Goal: Transaction & Acquisition: Purchase product/service

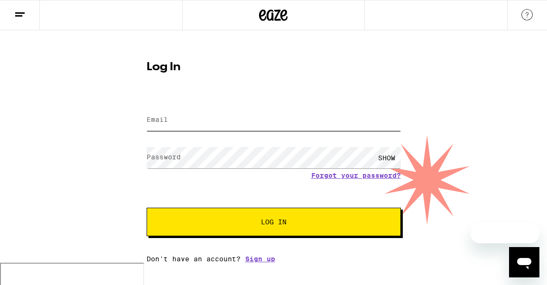
type input "[EMAIL_ADDRESS][DOMAIN_NAME]"
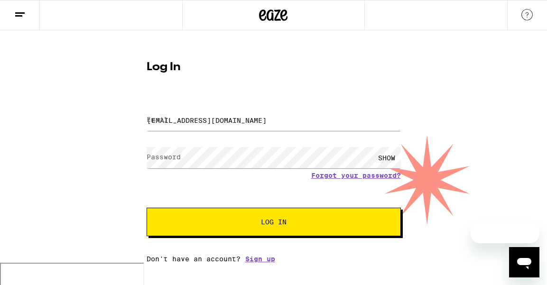
click at [267, 225] on span "Log In" at bounding box center [274, 222] width 26 height 7
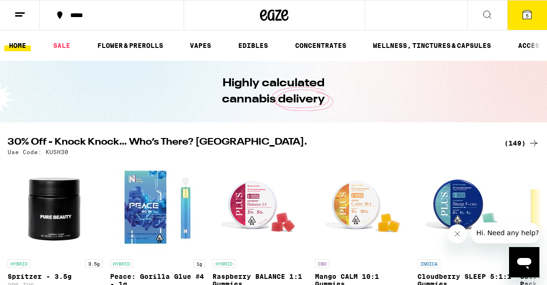
click at [520, 13] on button "5" at bounding box center [527, 14] width 40 height 29
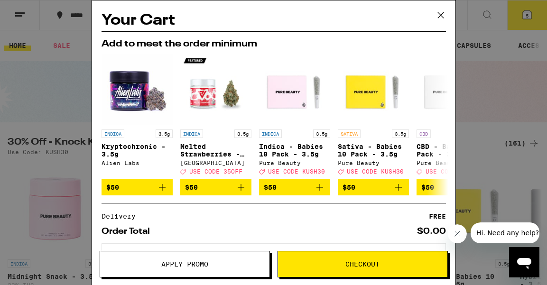
click at [443, 14] on icon at bounding box center [441, 15] width 14 height 14
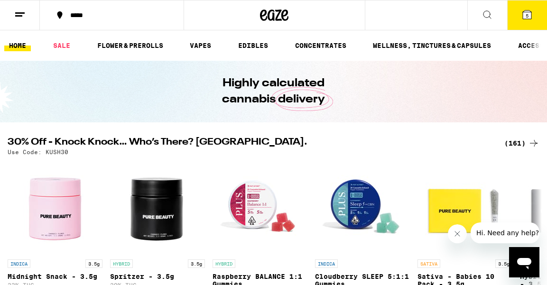
click at [518, 16] on button "5" at bounding box center [527, 14] width 40 height 29
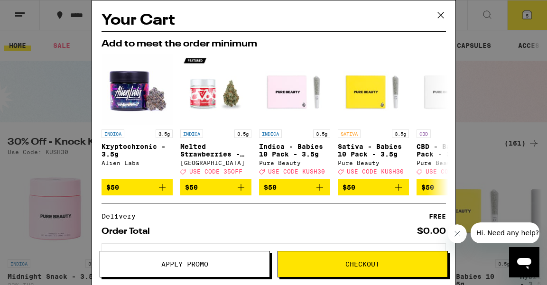
click at [439, 18] on icon at bounding box center [441, 15] width 14 height 14
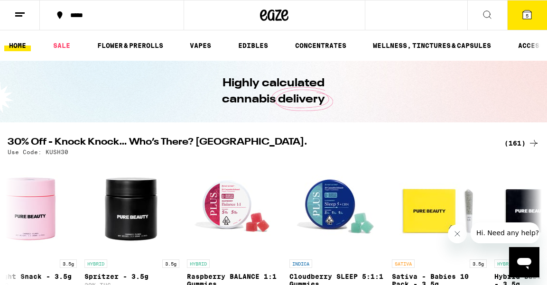
click at [139, 28] on button "*****" at bounding box center [112, 15] width 144 height 28
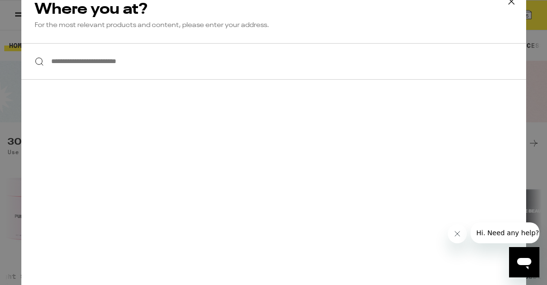
click at [515, 3] on icon at bounding box center [512, 1] width 14 height 14
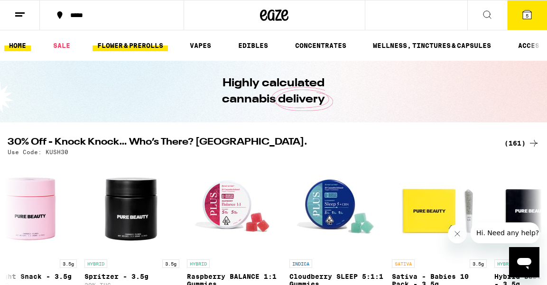
click at [124, 47] on link "FLOWER & PREROLLS" at bounding box center [130, 45] width 75 height 11
click at [162, 40] on link "FLOWER & PREROLLS" at bounding box center [130, 45] width 75 height 11
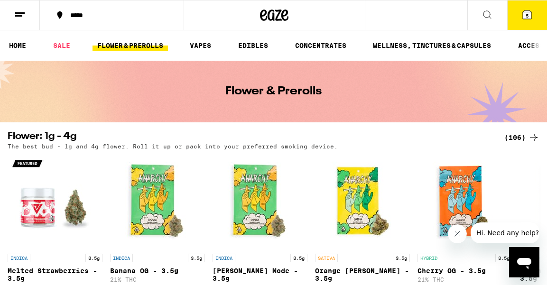
click at [524, 138] on div "(106)" at bounding box center [522, 137] width 35 height 11
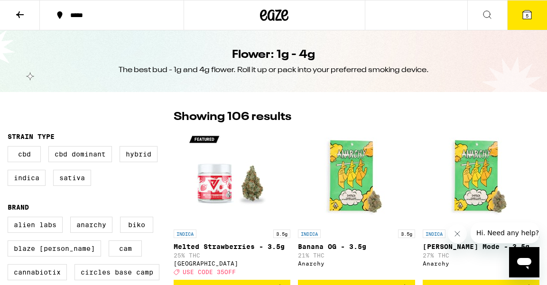
scroll to position [0, 0]
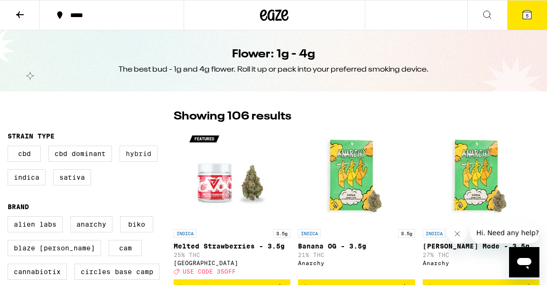
click at [140, 162] on label "Hybrid" at bounding box center [139, 154] width 38 height 16
click at [10, 148] on input "Hybrid" at bounding box center [9, 147] width 0 height 0
checkbox input "true"
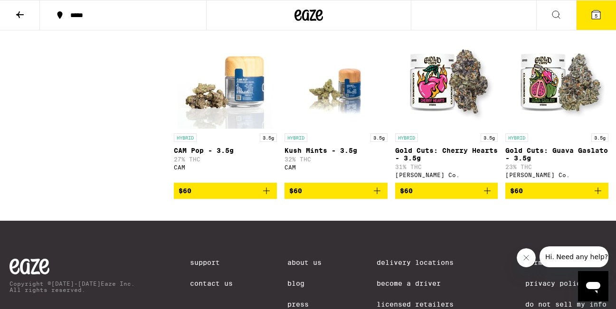
scroll to position [1277, 0]
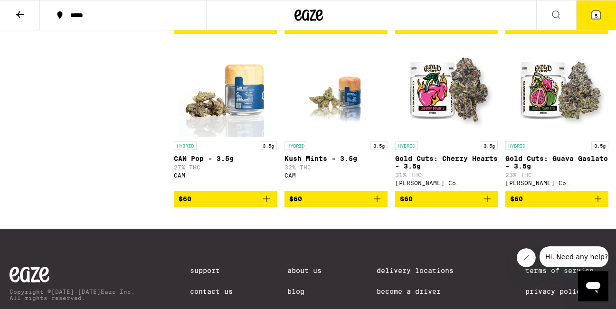
click at [547, 122] on img "Open page for Gold Cuts: Guava Gaslato - 3.5g from Claybourne Co." at bounding box center [556, 89] width 95 height 95
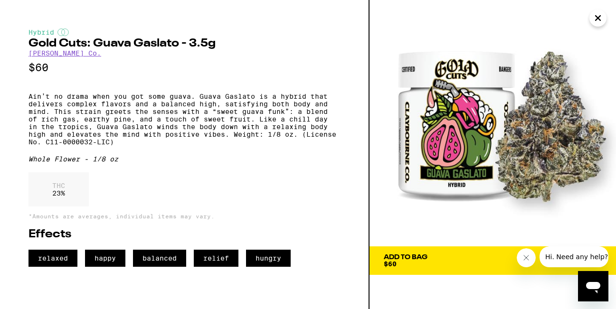
click at [406, 257] on div "Add To Bag" at bounding box center [406, 257] width 44 height 7
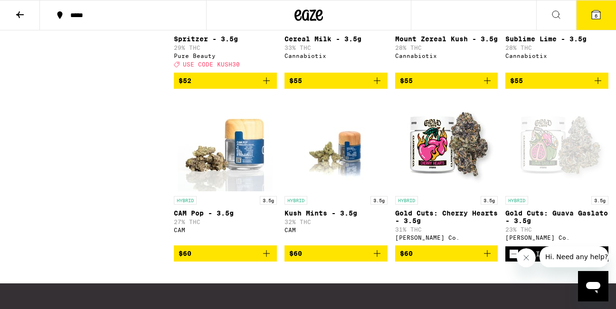
scroll to position [1225, 0]
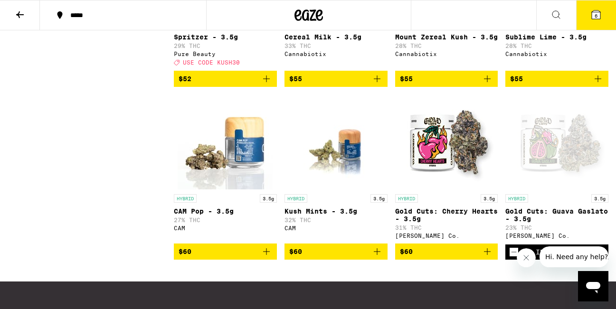
click at [238, 173] on img "Open page for CAM Pop - 3.5g from CAM" at bounding box center [225, 141] width 95 height 95
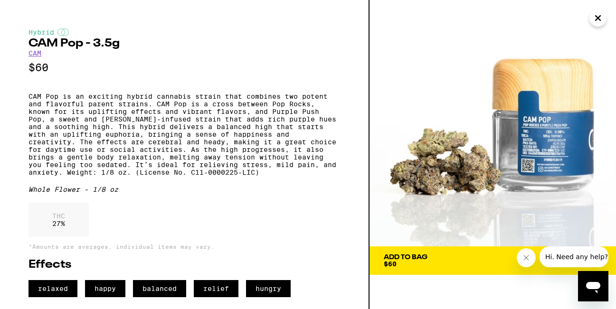
click at [528, 153] on img at bounding box center [492, 123] width 246 height 246
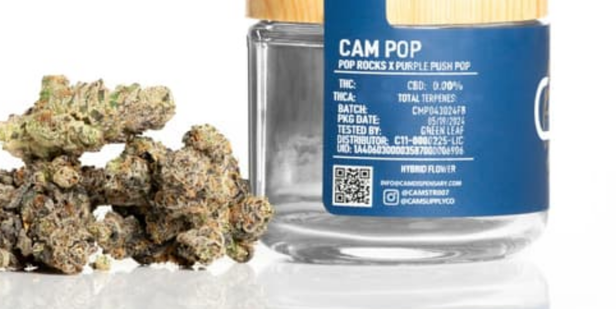
scroll to position [1225, 0]
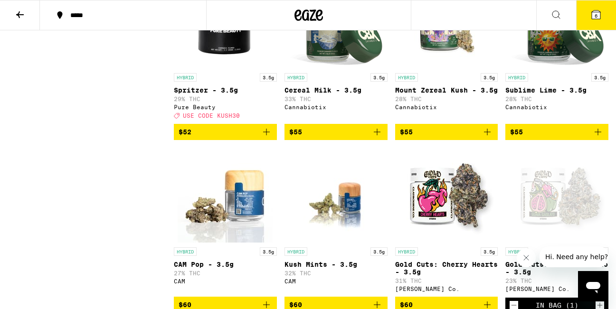
scroll to position [1130, 0]
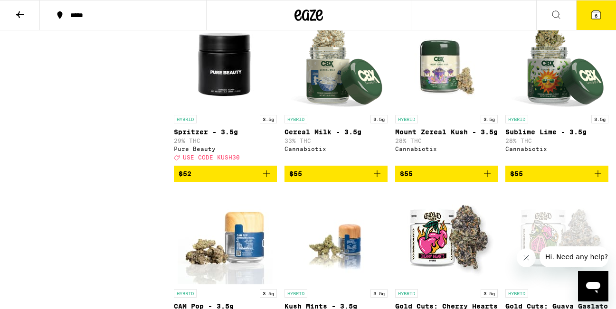
click at [444, 108] on img "Open page for Mount Zereal Kush - 3.5g from Cannabiotix" at bounding box center [446, 62] width 95 height 95
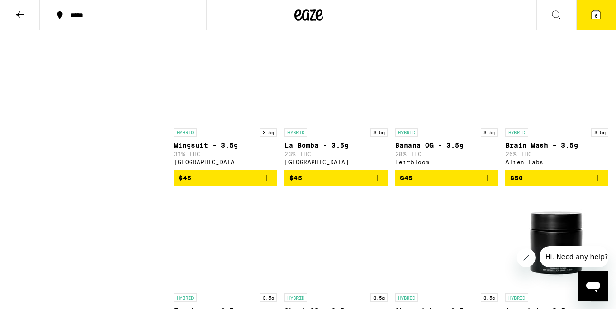
scroll to position [778, 0]
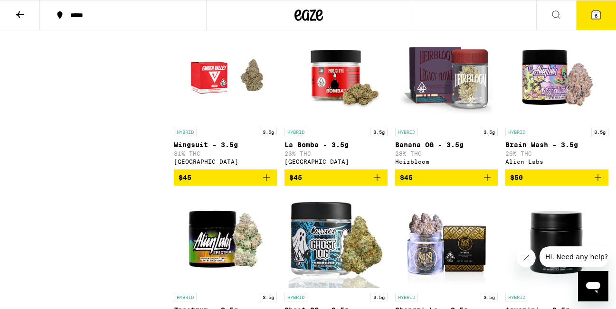
click at [433, 90] on img "Open page for Banana OG - 3.5g from Heirbloom" at bounding box center [446, 75] width 95 height 95
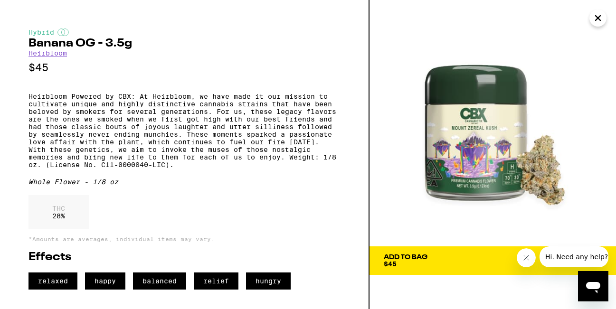
scroll to position [2, 0]
click at [426, 254] on div "Add To Bag" at bounding box center [406, 257] width 44 height 7
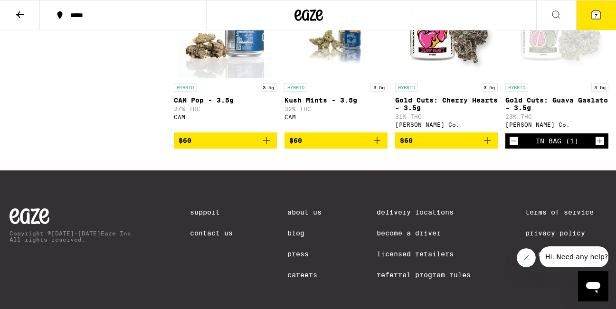
scroll to position [1333, 0]
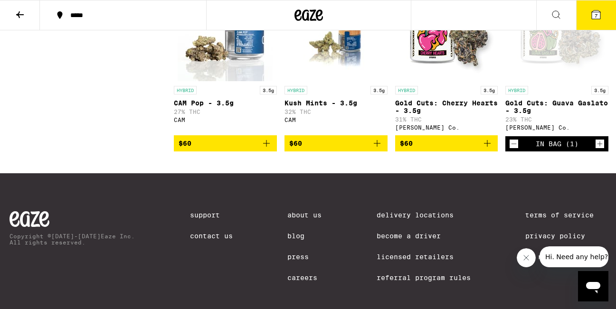
click at [315, 81] on img "Open page for Kush Mints - 3.5g from CAM" at bounding box center [335, 33] width 95 height 95
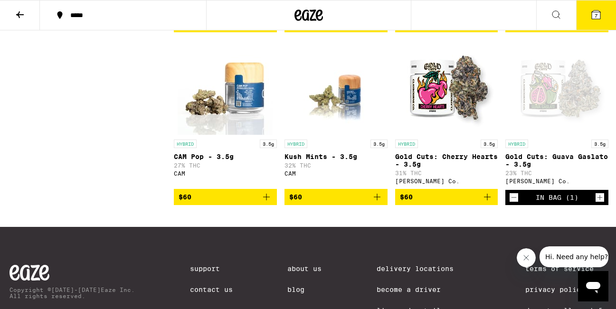
scroll to position [1274, 0]
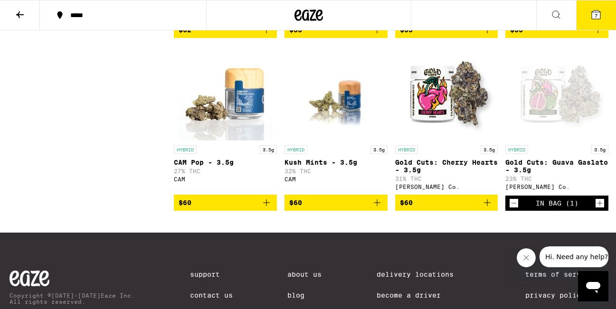
click at [234, 141] on img "Open page for CAM Pop - 3.5g from CAM" at bounding box center [225, 93] width 95 height 95
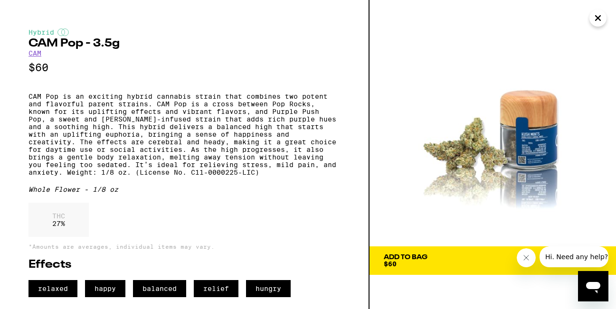
scroll to position [11, 0]
click at [421, 254] on div "Add To Bag" at bounding box center [406, 257] width 44 height 7
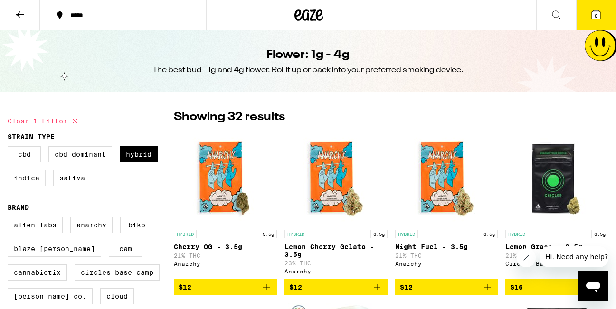
click at [30, 178] on label "Indica" at bounding box center [27, 178] width 38 height 16
click at [10, 148] on input "Indica" at bounding box center [9, 148] width 0 height 0
checkbox input "true"
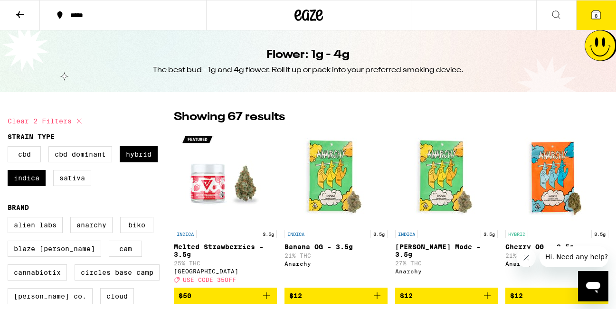
click at [115, 163] on div "CBD CBD Dominant Hybrid Indica Sativa" at bounding box center [91, 169] width 166 height 47
click at [130, 157] on label "Hybrid" at bounding box center [139, 154] width 38 height 16
click at [10, 148] on input "Hybrid" at bounding box center [9, 148] width 0 height 0
checkbox input "false"
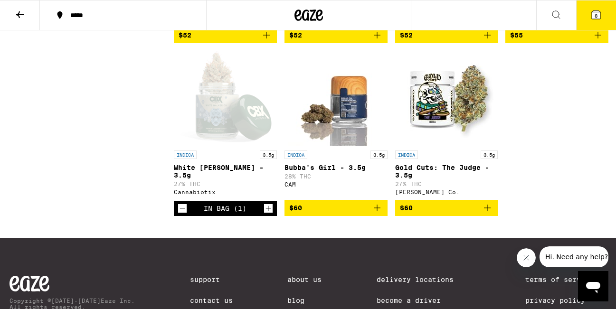
scroll to position [1420, 0]
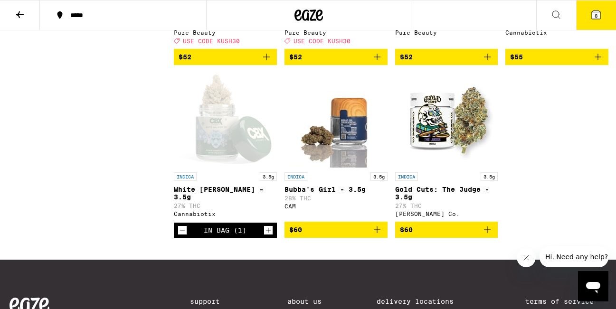
click at [231, 168] on div "Open page for White Walker OG - 3.5g from Cannabiotix" at bounding box center [225, 120] width 95 height 95
click at [184, 236] on icon "Decrement" at bounding box center [182, 230] width 9 height 11
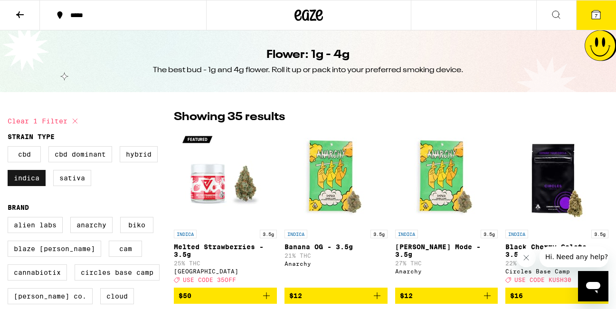
click at [26, 179] on label "Indica" at bounding box center [27, 178] width 38 height 16
click at [10, 148] on input "Indica" at bounding box center [9, 148] width 0 height 0
checkbox input "false"
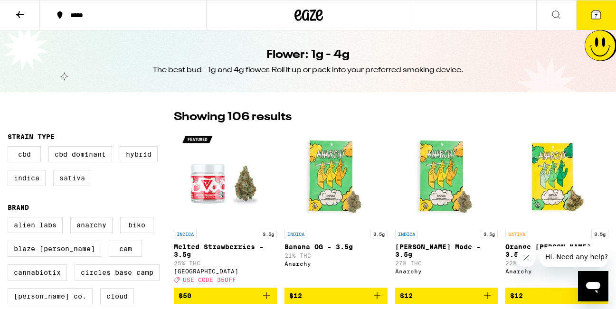
click at [75, 179] on label "Sativa" at bounding box center [72, 178] width 38 height 16
click at [10, 148] on input "Sativa" at bounding box center [9, 148] width 0 height 0
checkbox input "true"
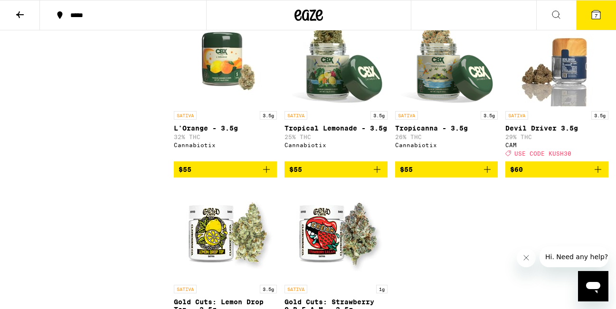
scroll to position [1478, 0]
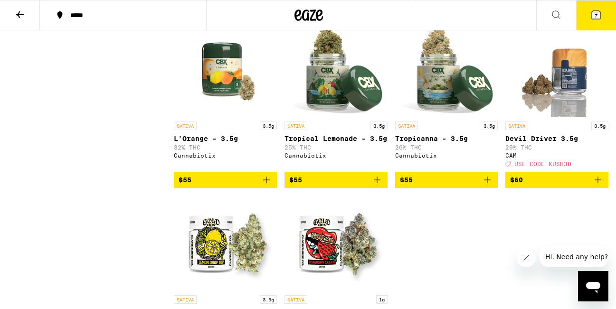
click at [431, 117] on img "Open page for Tropicanna - 3.5g from Cannabiotix" at bounding box center [446, 69] width 95 height 95
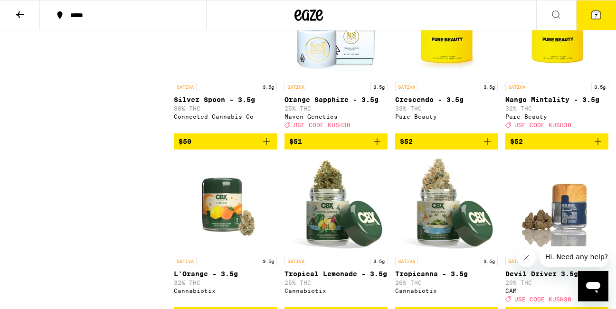
scroll to position [1341, 0]
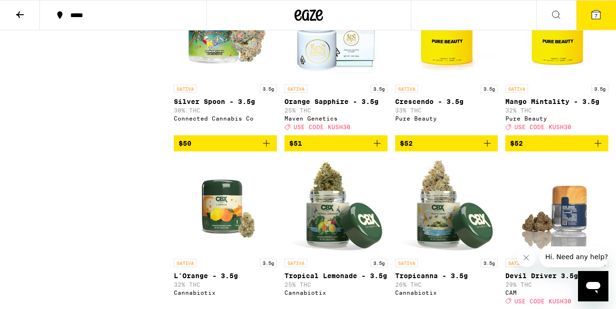
click at [319, 219] on img "Open page for Tropical Lemonade - 3.5g from Cannabiotix" at bounding box center [335, 206] width 95 height 95
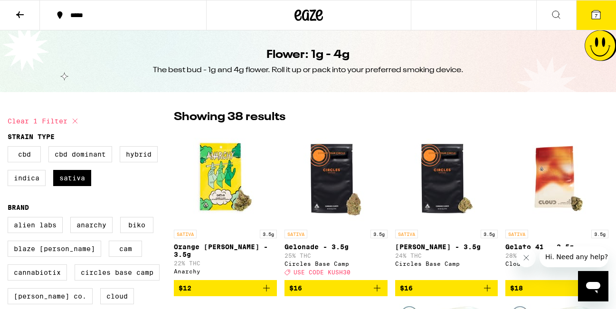
click at [547, 13] on icon at bounding box center [595, 14] width 9 height 9
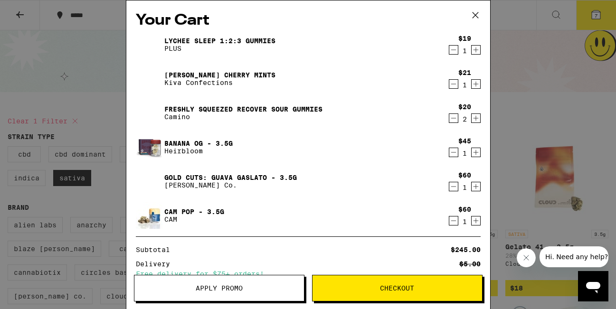
click at [453, 118] on icon "Decrement" at bounding box center [453, 118] width 9 height 11
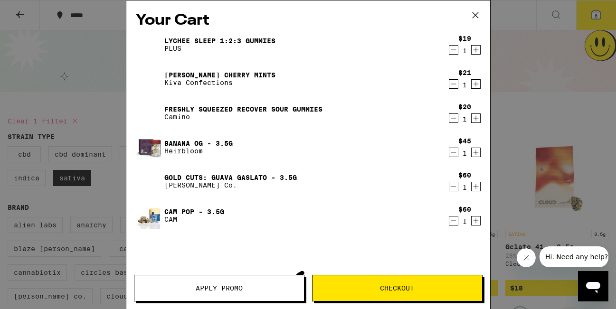
click at [453, 118] on icon "Decrement" at bounding box center [453, 118] width 9 height 11
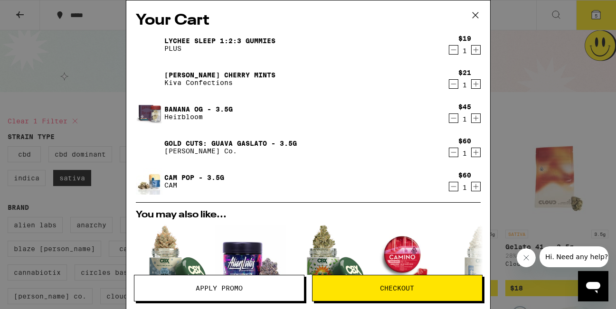
click at [454, 84] on icon "Decrement" at bounding box center [453, 83] width 9 height 11
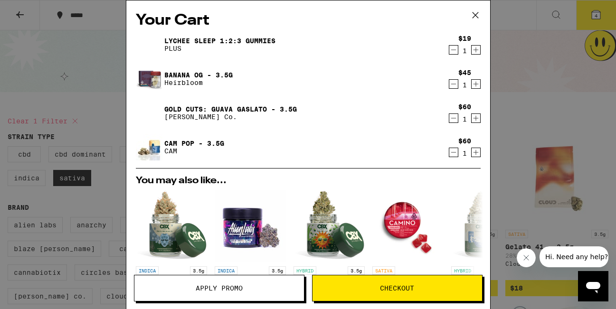
click at [452, 49] on icon "Decrement" at bounding box center [453, 49] width 9 height 11
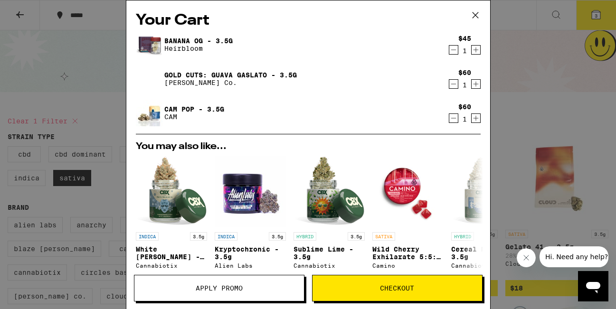
click at [475, 16] on icon at bounding box center [475, 15] width 6 height 6
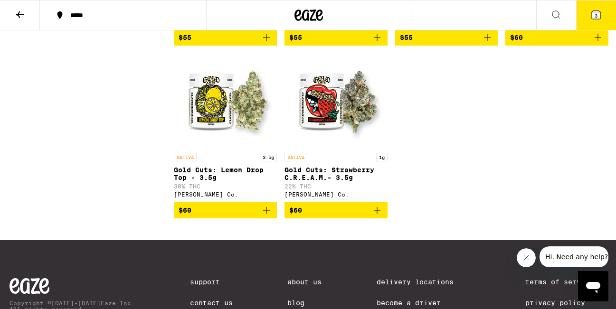
scroll to position [1622, 0]
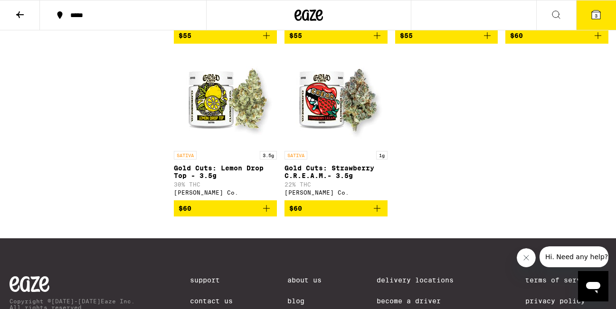
click at [335, 146] on img "Open page for Gold Cuts: Strawberry C.R.E.A.M.- 3.5g from Claybourne Co." at bounding box center [335, 98] width 95 height 95
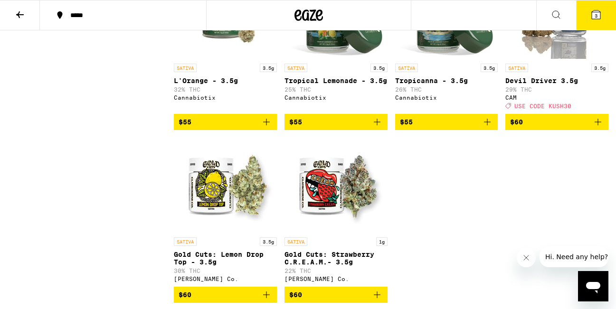
scroll to position [1490, 0]
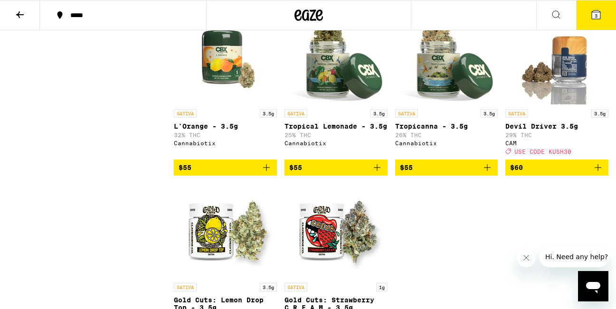
click at [547, 98] on img "Open page for Devil Driver 3.5g from CAM" at bounding box center [556, 56] width 95 height 95
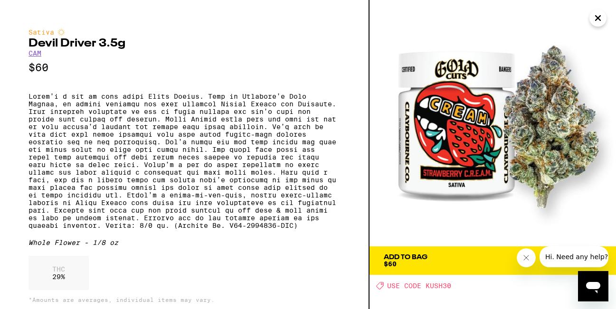
click at [411, 251] on button "Add To Bag $60" at bounding box center [492, 260] width 246 height 28
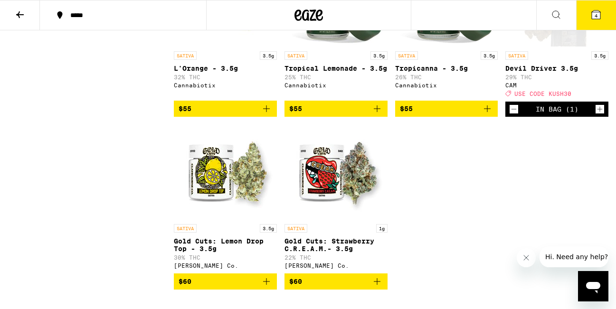
scroll to position [1559, 0]
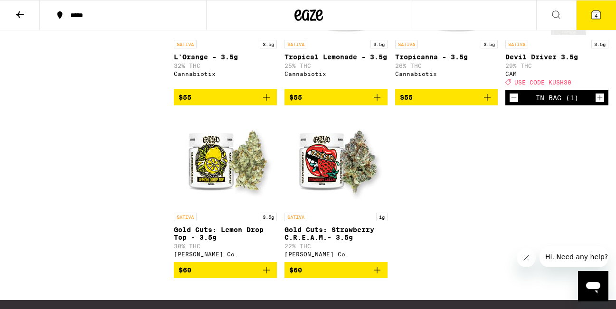
click at [319, 201] on img "Open page for Gold Cuts: Strawberry C.R.E.A.M.- 3.5g from Claybourne Co." at bounding box center [335, 160] width 95 height 95
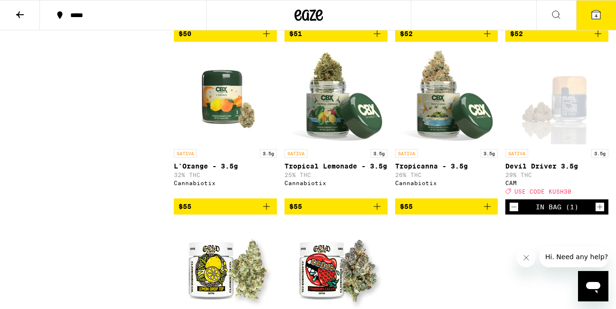
scroll to position [1445, 0]
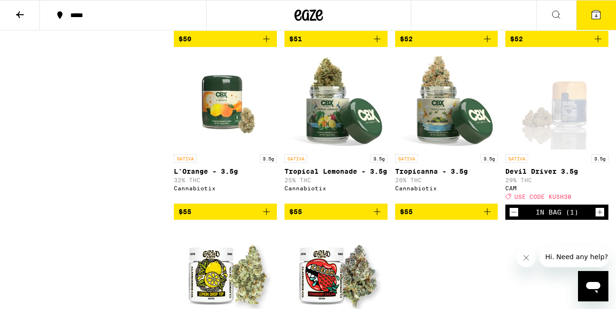
click at [317, 117] on img "Open page for Tropical Lemonade - 3.5g from Cannabiotix" at bounding box center [335, 102] width 95 height 95
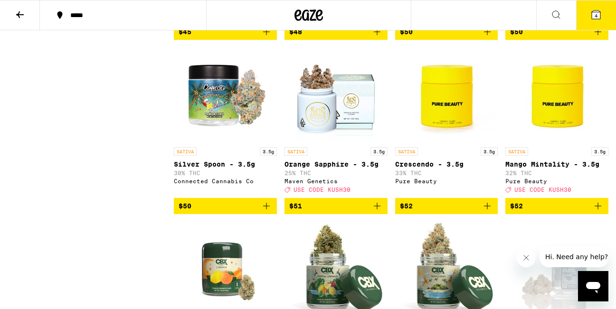
click at [547, 16] on button "4" at bounding box center [596, 14] width 40 height 29
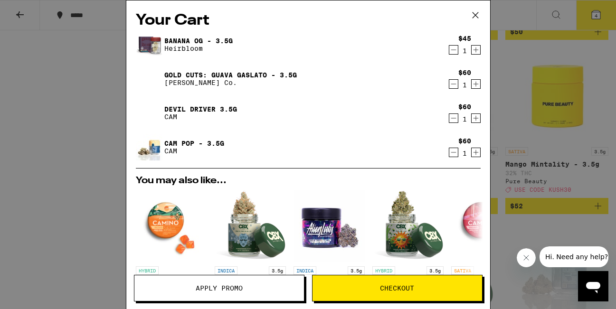
click at [398, 285] on span "Checkout" at bounding box center [397, 288] width 34 height 7
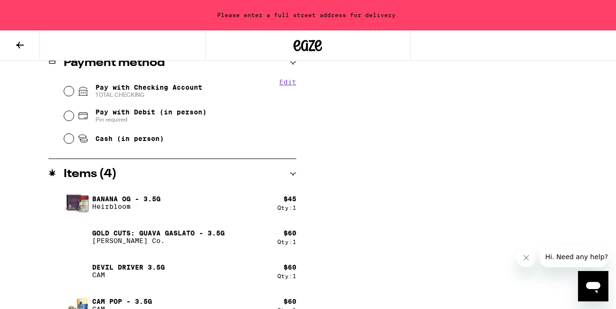
scroll to position [440, 0]
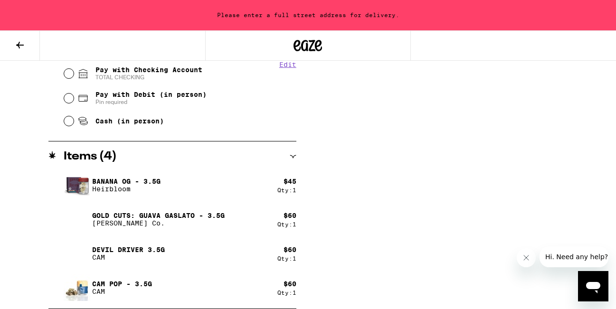
click at [93, 182] on p "Banana OG - 3.5g" at bounding box center [126, 182] width 68 height 8
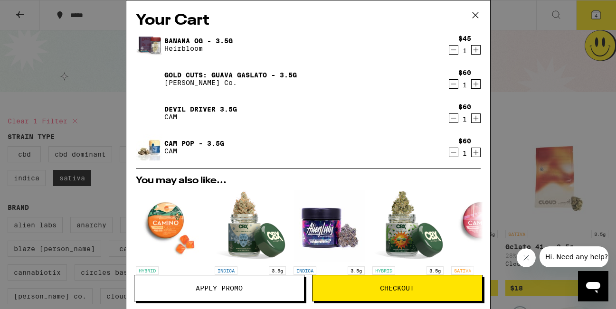
scroll to position [1278, 0]
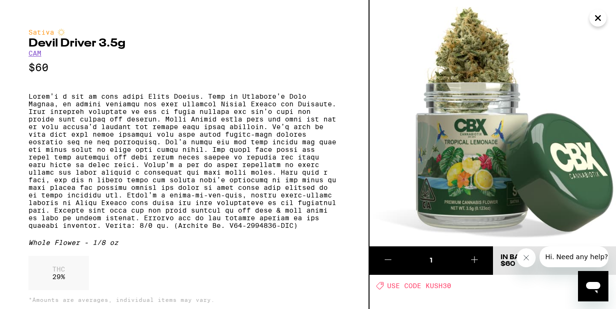
scroll to position [1490, 0]
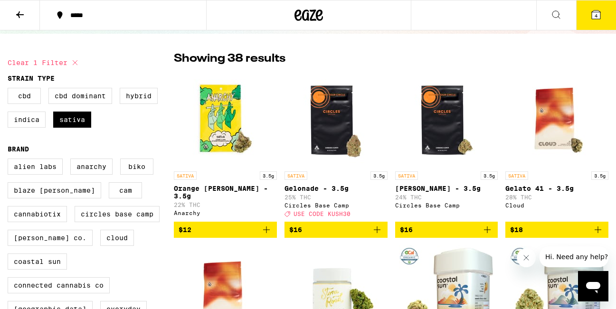
scroll to position [38, 0]
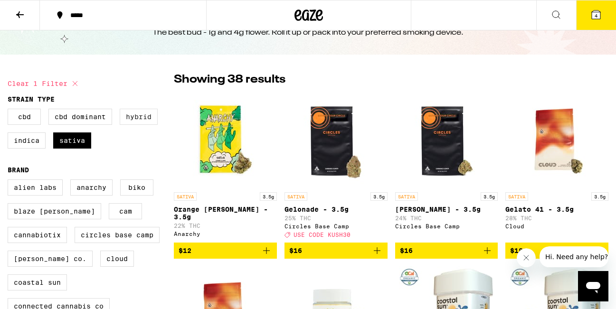
click at [147, 122] on label "Hybrid" at bounding box center [139, 117] width 38 height 16
click at [10, 111] on input "Hybrid" at bounding box center [9, 110] width 0 height 0
checkbox input "true"
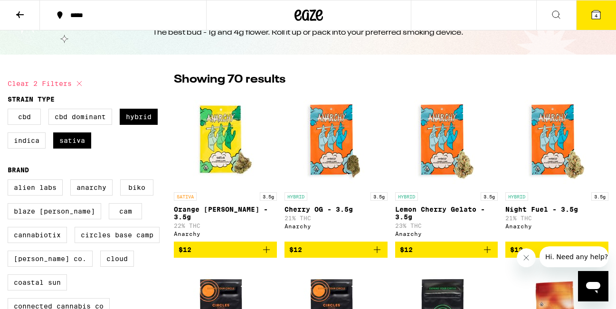
click at [87, 132] on div "CBD CBD Dominant Hybrid Indica Sativa" at bounding box center [91, 132] width 166 height 47
click at [78, 145] on label "Sativa" at bounding box center [72, 140] width 38 height 16
click at [10, 111] on input "Sativa" at bounding box center [9, 110] width 0 height 0
checkbox input "false"
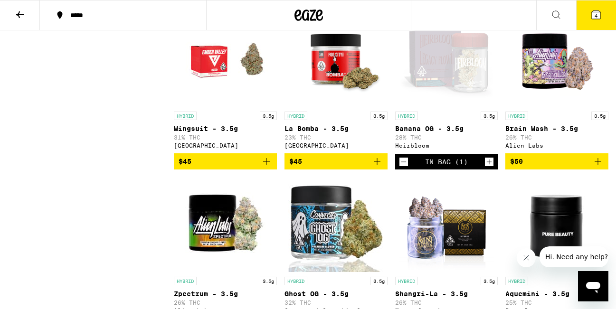
scroll to position [765, 0]
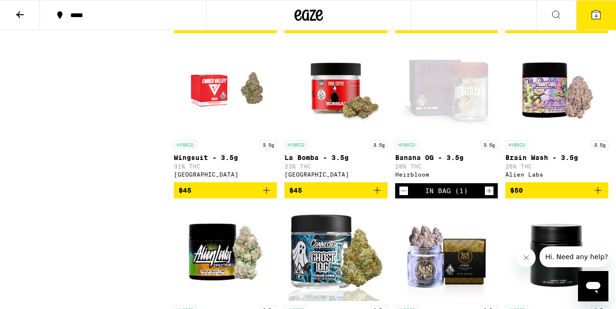
click at [431, 95] on div "Open page for Banana OG - 3.5g from Heirbloom" at bounding box center [446, 88] width 95 height 95
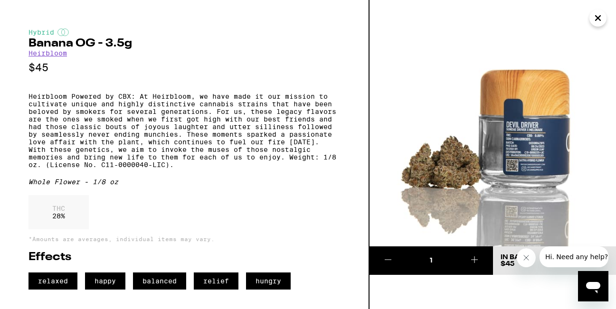
click at [547, 21] on icon "Close" at bounding box center [597, 18] width 11 height 14
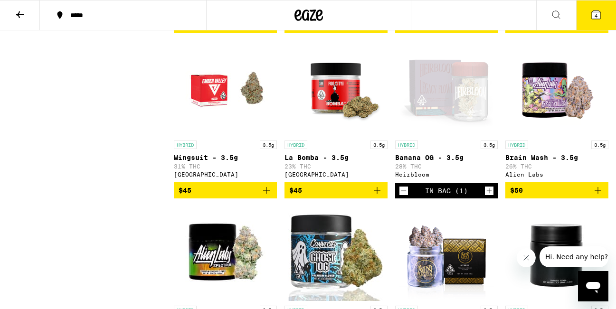
click at [467, 119] on div "Open page for Banana OG - 3.5g from Heirbloom" at bounding box center [446, 88] width 95 height 95
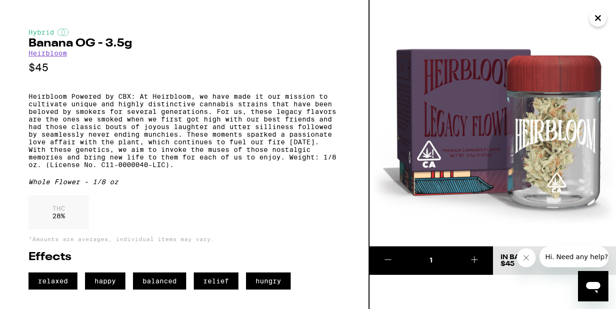
click at [389, 253] on button at bounding box center [387, 260] width 37 height 28
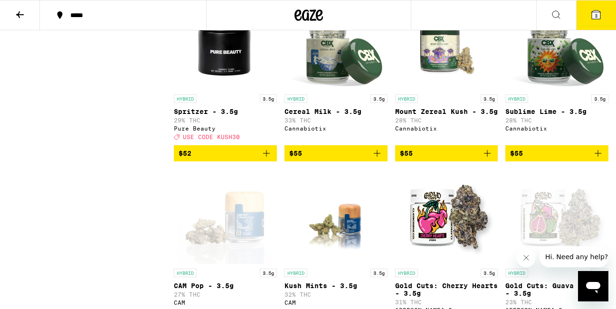
scroll to position [1246, 0]
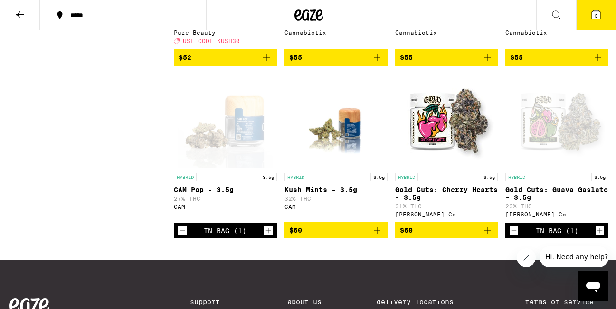
click at [421, 167] on img "Open page for Gold Cuts: Cherry Hearts - 3.5g from Claybourne Co." at bounding box center [446, 120] width 95 height 95
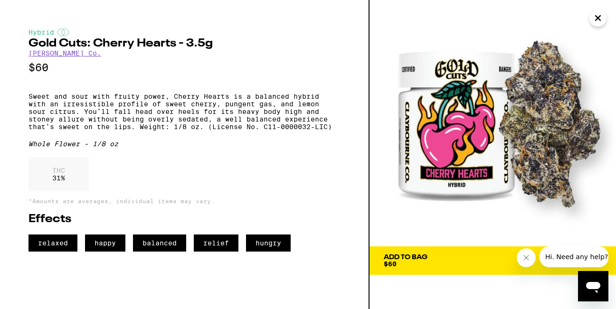
click at [547, 18] on icon "Close" at bounding box center [597, 18] width 11 height 14
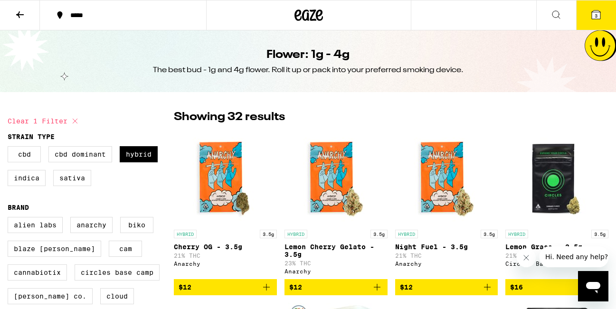
click at [547, 9] on icon at bounding box center [555, 14] width 11 height 11
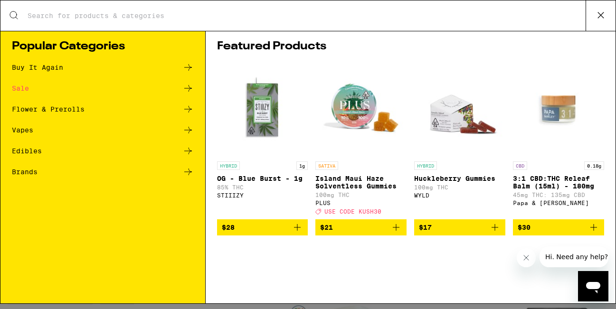
click at [547, 8] on div "Search for Products" at bounding box center [307, 15] width 615 height 30
click at [475, 12] on input "Search for Products" at bounding box center [306, 15] width 558 height 9
type input "b"
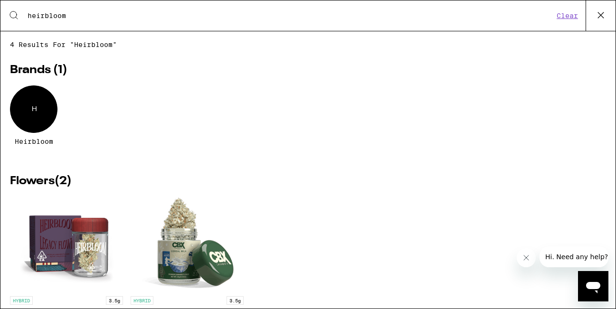
type input "heirbloom"
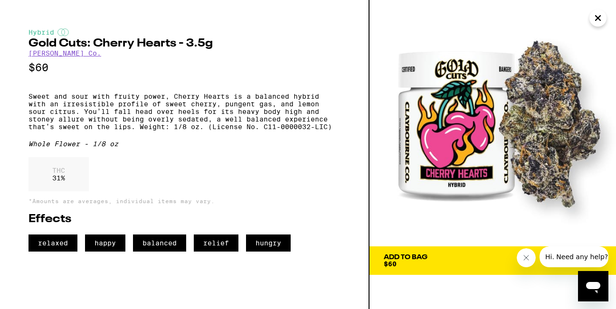
click at [547, 19] on icon "Close" at bounding box center [597, 18] width 11 height 14
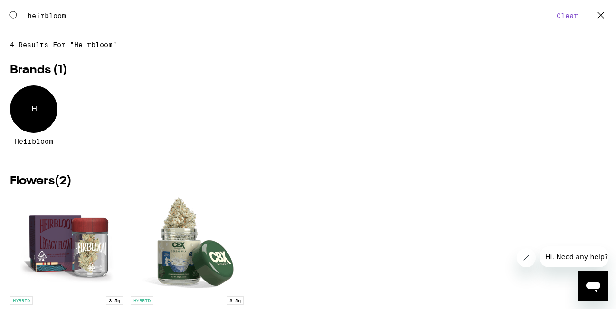
click at [547, 19] on icon at bounding box center [600, 15] width 14 height 14
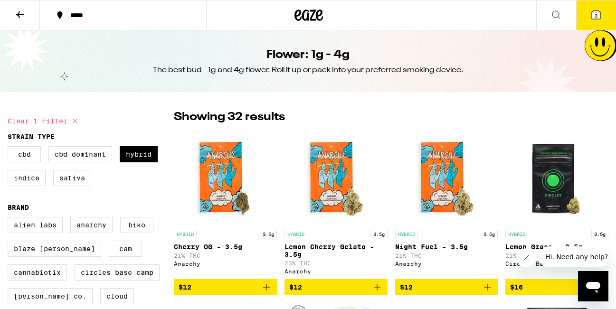
click at [547, 13] on icon at bounding box center [595, 14] width 11 height 11
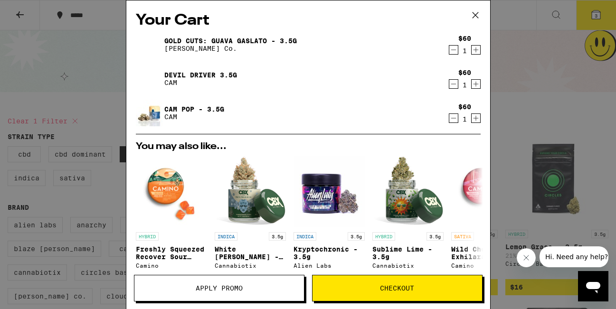
click at [409, 285] on span "Checkout" at bounding box center [397, 288] width 34 height 7
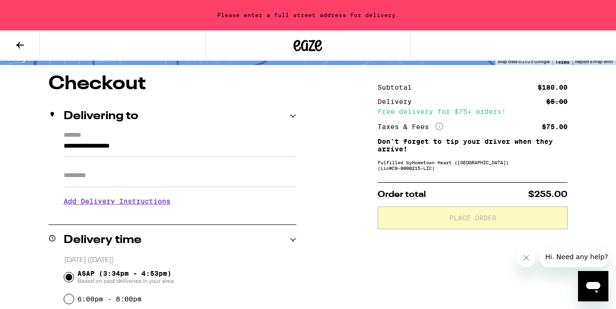
scroll to position [83, 0]
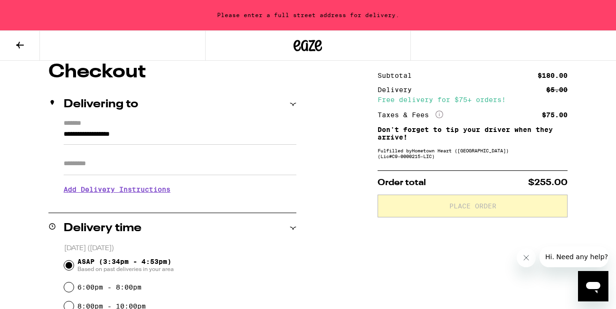
click at [252, 141] on input "**********" at bounding box center [180, 137] width 233 height 16
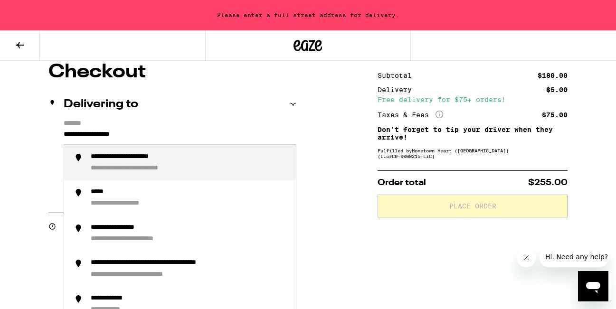
click at [252, 141] on input "**********" at bounding box center [180, 137] width 233 height 16
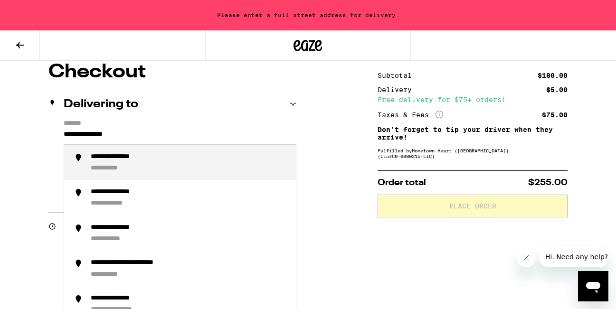
click at [240, 156] on div "**********" at bounding box center [189, 163] width 197 height 20
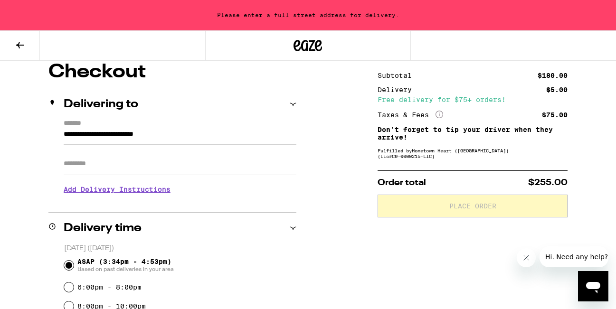
type input "**********"
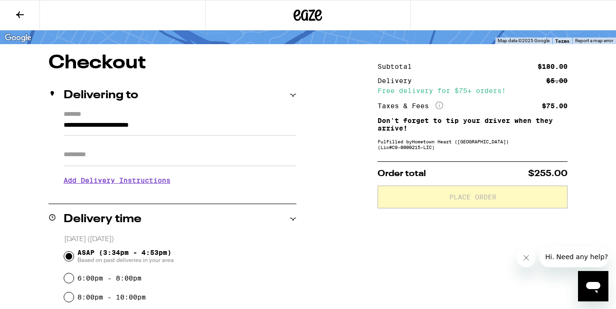
scroll to position [63, 0]
